Goal: Task Accomplishment & Management: Manage account settings

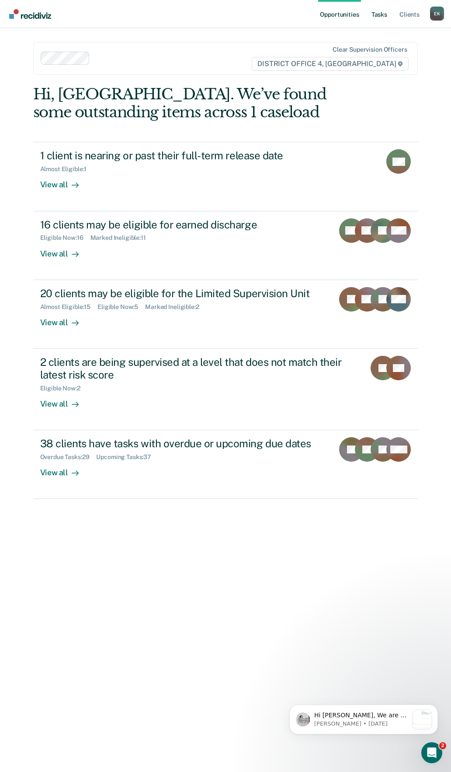
click at [377, 11] on link "Tasks" at bounding box center [379, 14] width 19 height 28
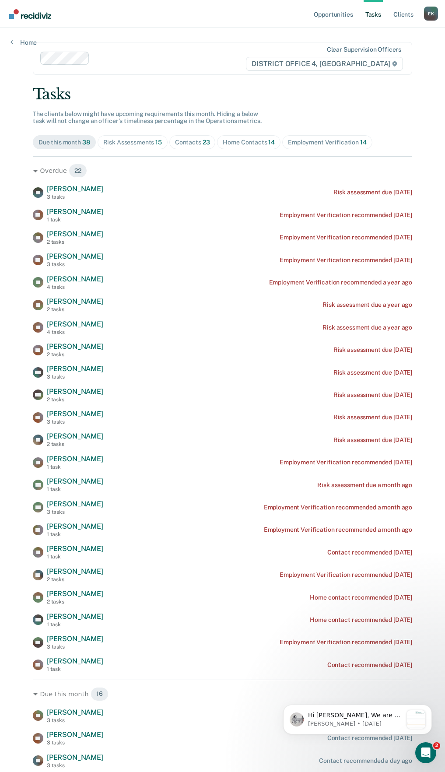
click at [193, 151] on div "Tasks The clients below might have upcoming requirements this month. Hiding a b…" at bounding box center [222, 572] width 379 height 975
click at [188, 142] on div "Contacts 23" at bounding box center [192, 142] width 35 height 7
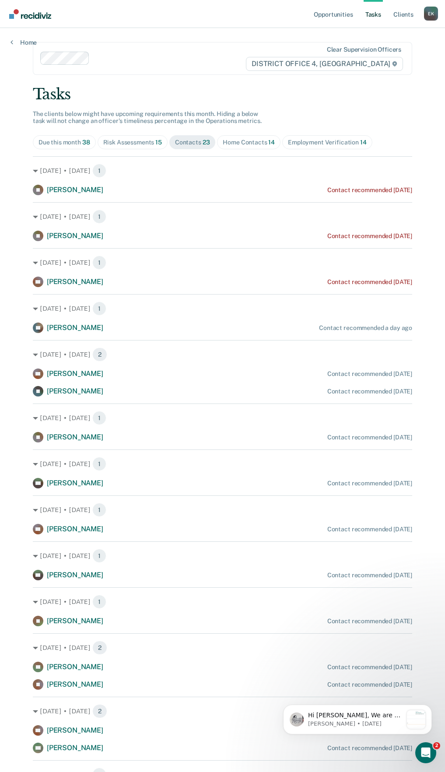
click at [232, 143] on div "Home Contacts 14" at bounding box center [249, 142] width 52 height 7
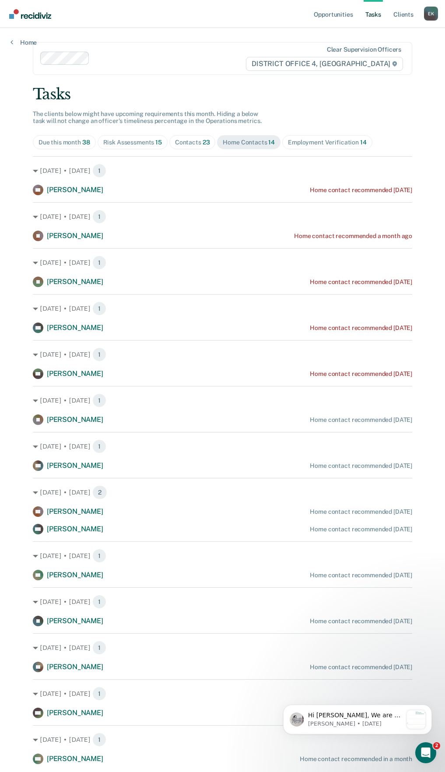
click at [334, 139] on div "Employment Verification 14" at bounding box center [327, 142] width 78 height 7
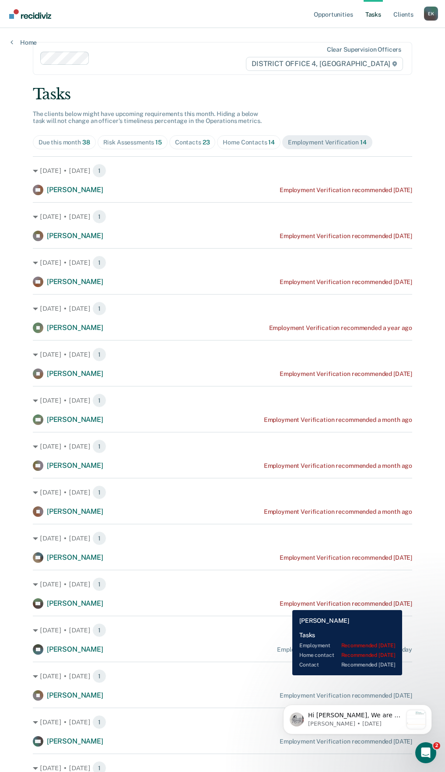
click at [286, 603] on div "Employment Verification recommended [DATE]" at bounding box center [346, 603] width 133 height 7
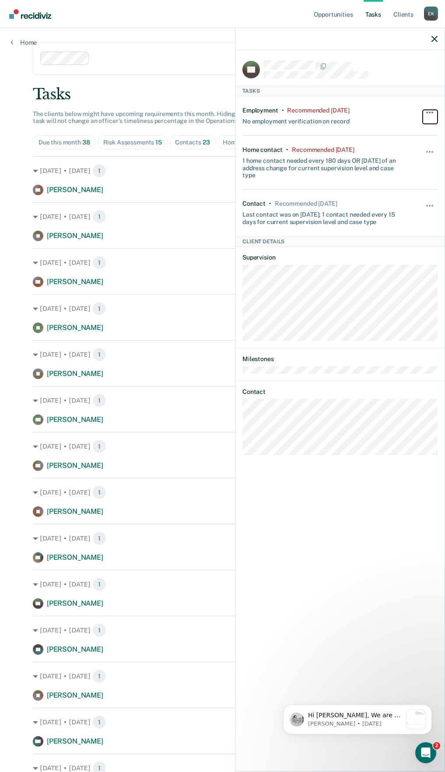
click at [432, 114] on button "button" at bounding box center [430, 117] width 15 height 14
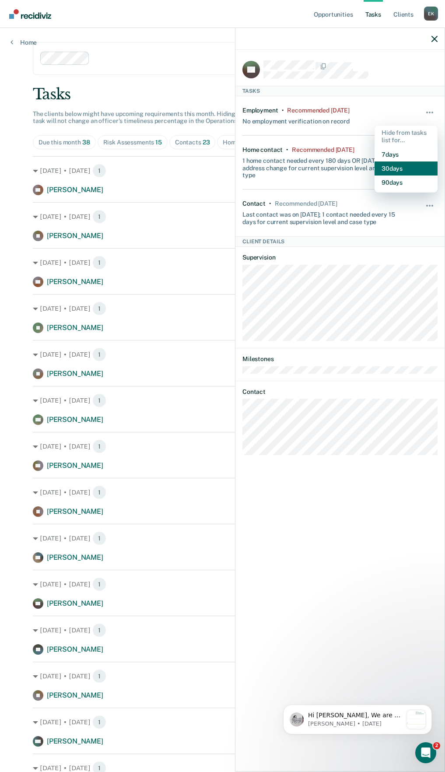
click at [385, 170] on button "30 days" at bounding box center [405, 168] width 63 height 14
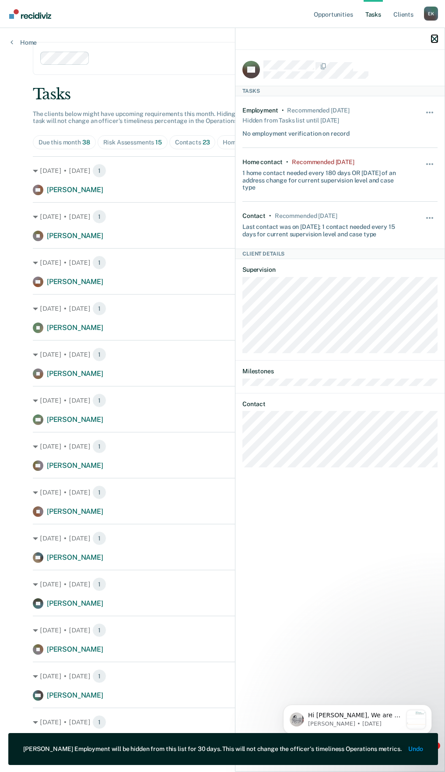
click at [432, 38] on icon "button" at bounding box center [434, 39] width 6 height 6
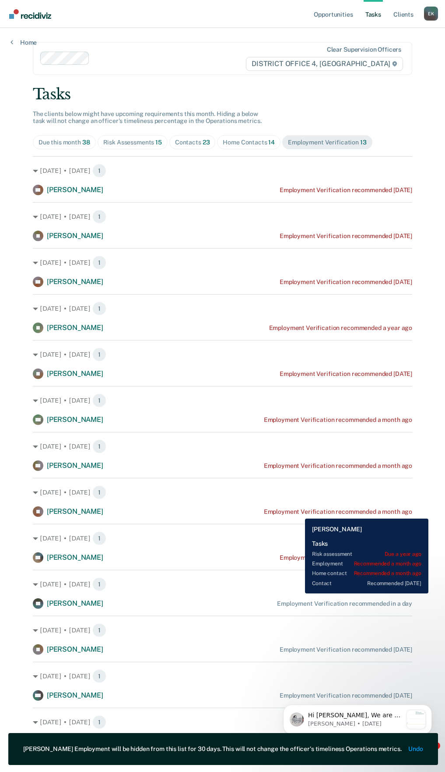
click at [298, 512] on div "Employment Verification recommended a month ago" at bounding box center [338, 511] width 148 height 7
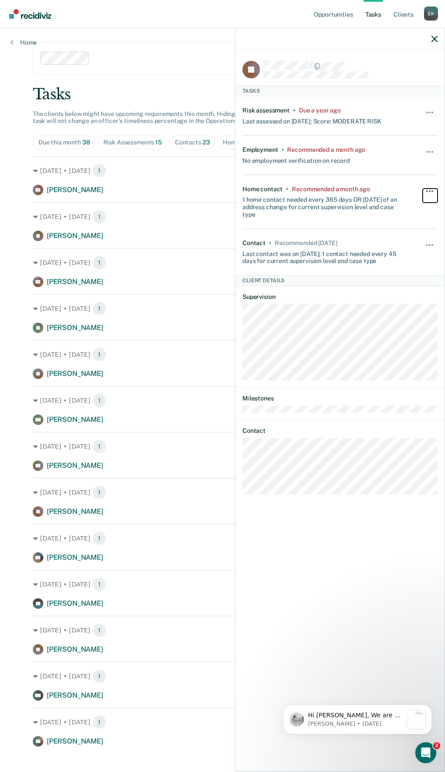
click at [425, 189] on button "button" at bounding box center [430, 196] width 15 height 14
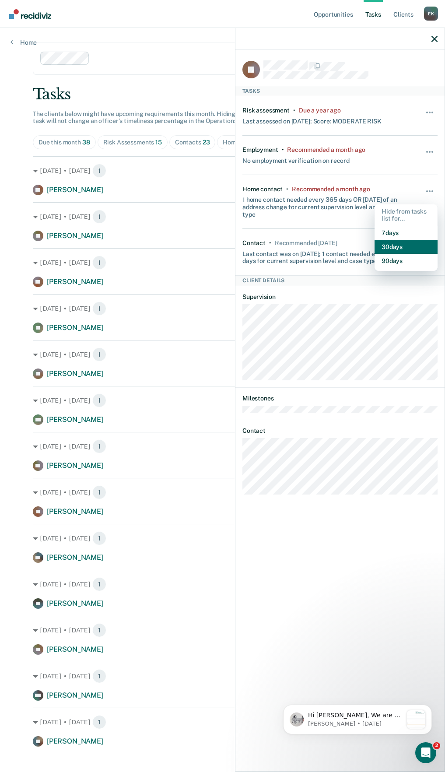
click at [382, 249] on button "30 days" at bounding box center [405, 247] width 63 height 14
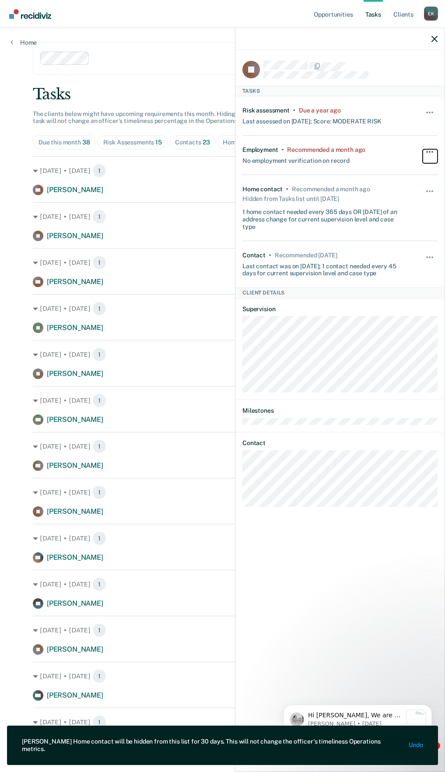
click at [425, 150] on button "button" at bounding box center [430, 156] width 15 height 14
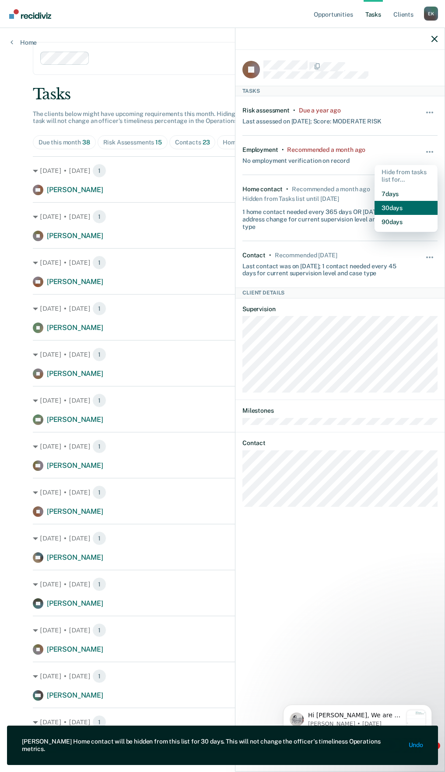
click at [393, 211] on button "30 days" at bounding box center [405, 208] width 63 height 14
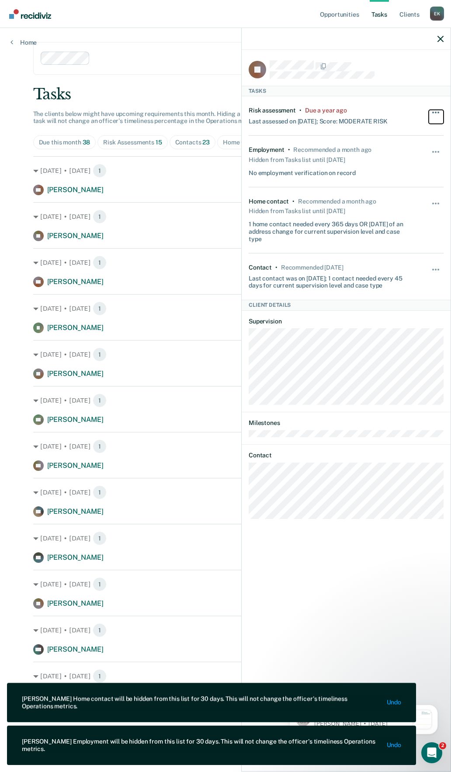
click at [434, 110] on button "button" at bounding box center [436, 117] width 15 height 14
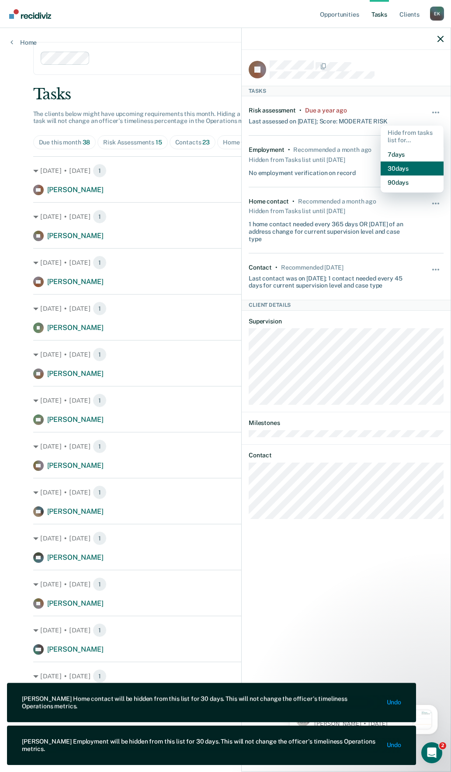
drag, startPoint x: 389, startPoint y: 167, endPoint x: 392, endPoint y: 156, distance: 11.4
click at [389, 167] on button "30 days" at bounding box center [412, 168] width 63 height 14
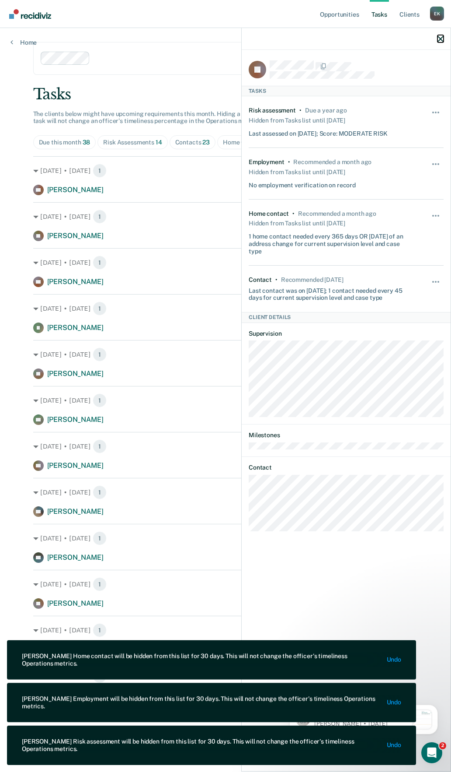
click at [443, 36] on icon "button" at bounding box center [441, 39] width 6 height 6
